Goal: Transaction & Acquisition: Book appointment/travel/reservation

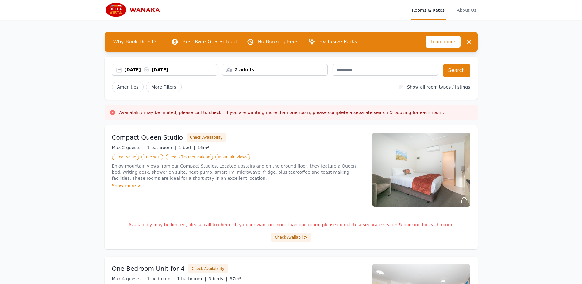
click at [285, 70] on div "2 adults" at bounding box center [275, 70] width 105 height 6
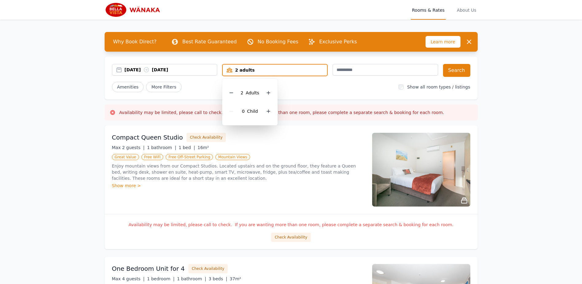
click at [326, 85] on div "Amenities More Filters" at bounding box center [253, 87] width 282 height 10
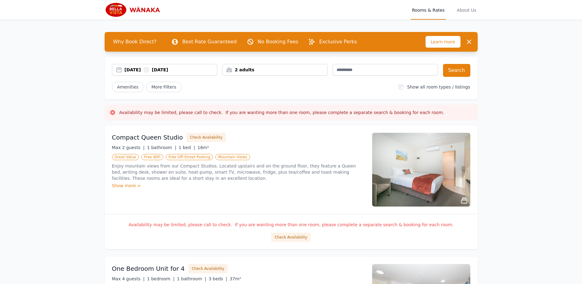
click at [197, 69] on div "[DATE] [DATE]" at bounding box center [171, 70] width 93 height 6
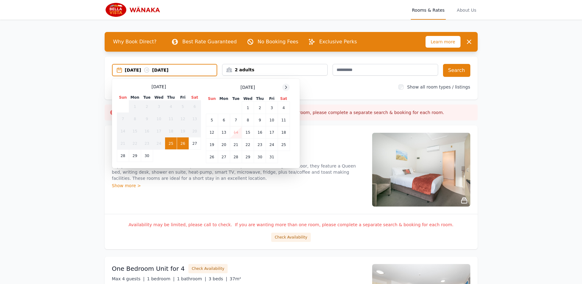
click at [285, 89] on icon at bounding box center [286, 87] width 5 height 5
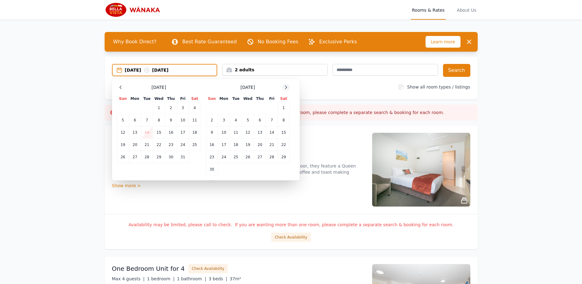
click at [285, 88] on icon at bounding box center [286, 87] width 5 height 5
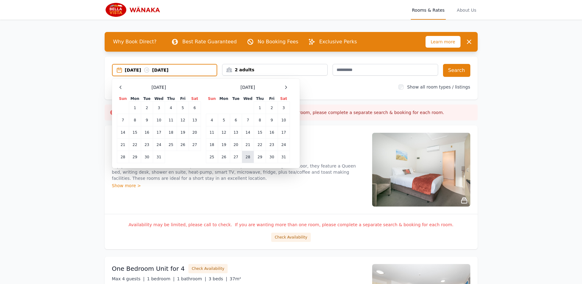
click at [250, 155] on td "28" at bounding box center [248, 157] width 12 height 12
click at [283, 86] on div at bounding box center [285, 86] width 7 height 7
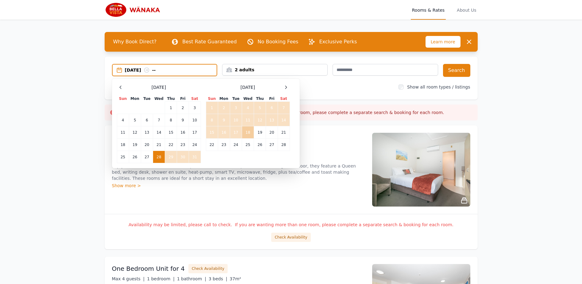
click at [245, 133] on td "18" at bounding box center [248, 132] width 12 height 12
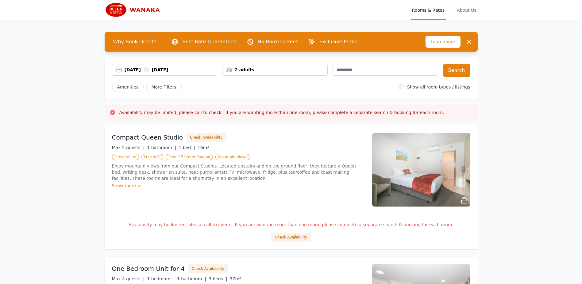
click at [297, 72] on div "2 adults" at bounding box center [275, 70] width 105 height 6
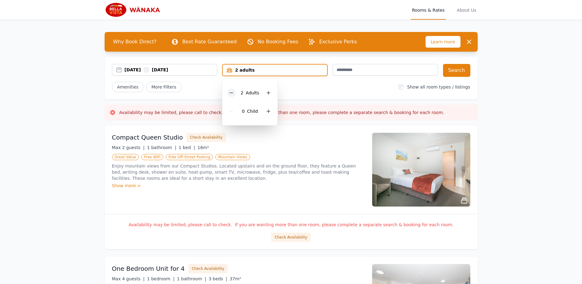
click at [235, 91] on div at bounding box center [231, 92] width 9 height 9
click at [286, 87] on div "Amenities More Filters" at bounding box center [253, 87] width 282 height 10
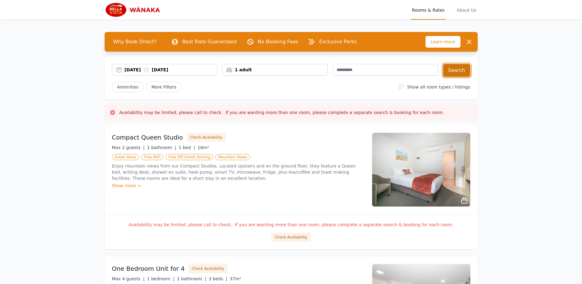
click at [460, 71] on button "Search" at bounding box center [456, 70] width 27 height 13
